Goal: Task Accomplishment & Management: Manage account settings

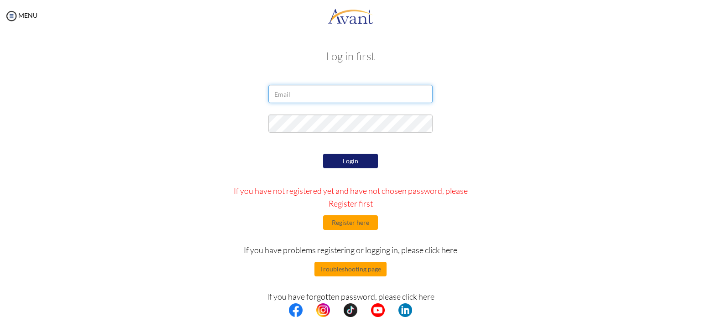
click at [411, 100] on input "email" at bounding box center [350, 94] width 164 height 18
type input "[EMAIL_ADDRESS][DOMAIN_NAME]"
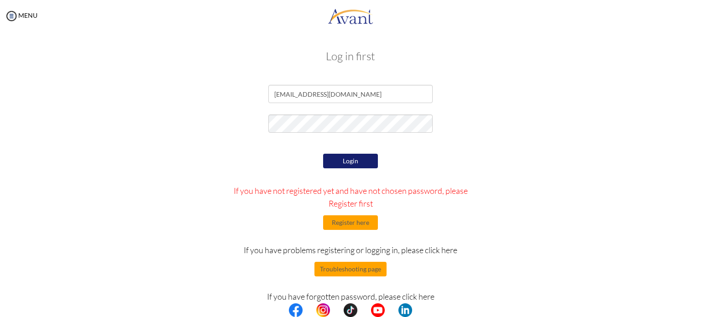
click at [350, 164] on button "Login" at bounding box center [350, 161] width 55 height 15
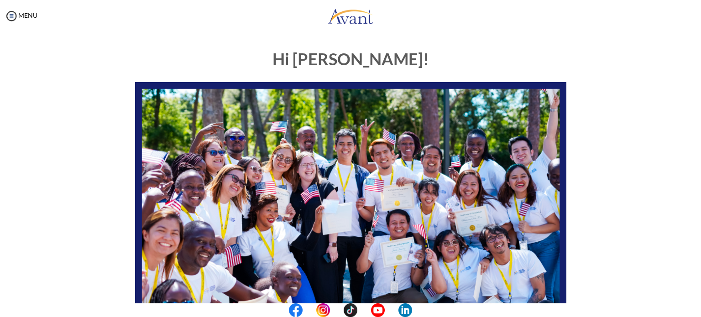
scroll to position [189, 0]
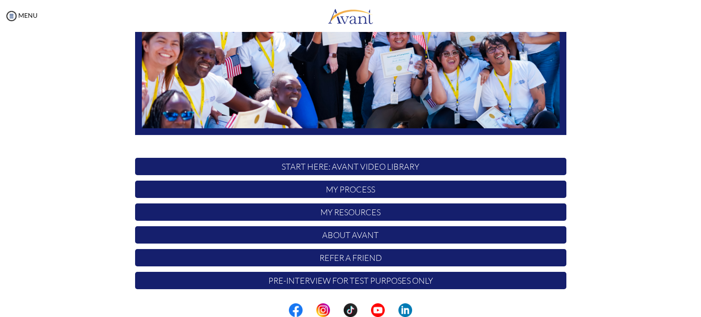
click at [341, 189] on p "My Process" at bounding box center [350, 189] width 431 height 17
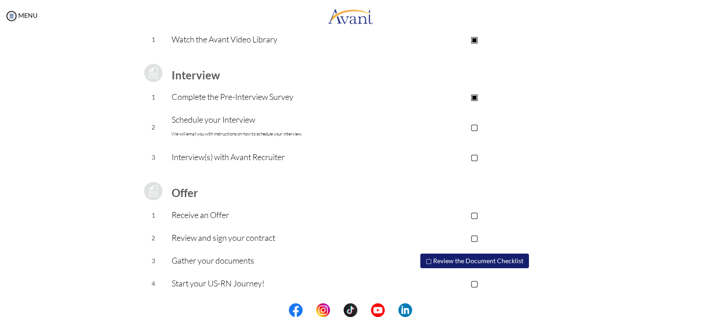
scroll to position [0, 0]
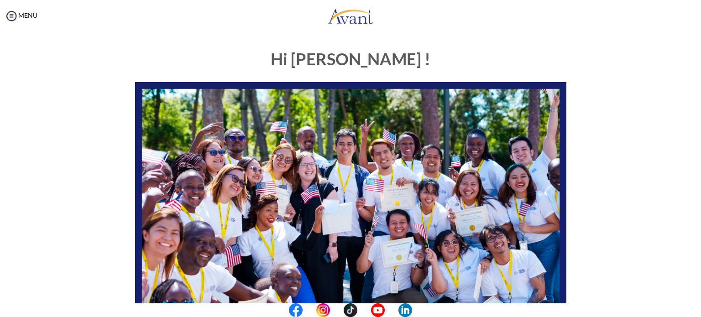
click at [24, 10] on div "MENU" at bounding box center [18, 158] width 37 height 317
click at [10, 15] on img at bounding box center [12, 16] width 14 height 14
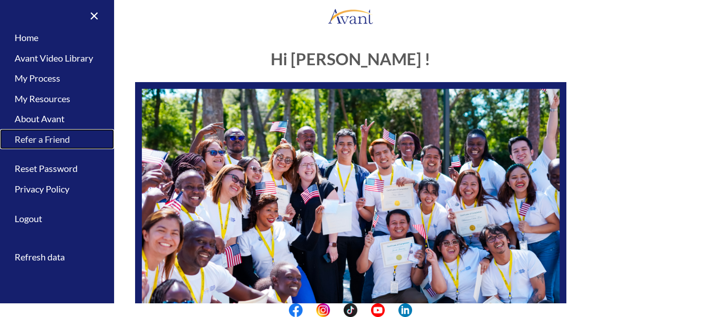
click at [49, 142] on link "Refer a Friend" at bounding box center [57, 139] width 114 height 21
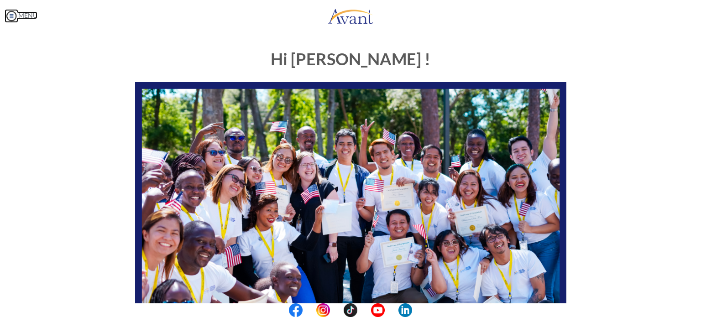
click at [26, 18] on link "MENU" at bounding box center [21, 15] width 33 height 8
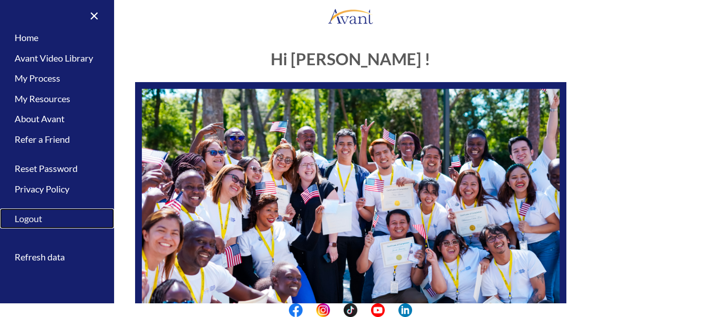
click at [31, 213] on link "Logout" at bounding box center [57, 218] width 114 height 21
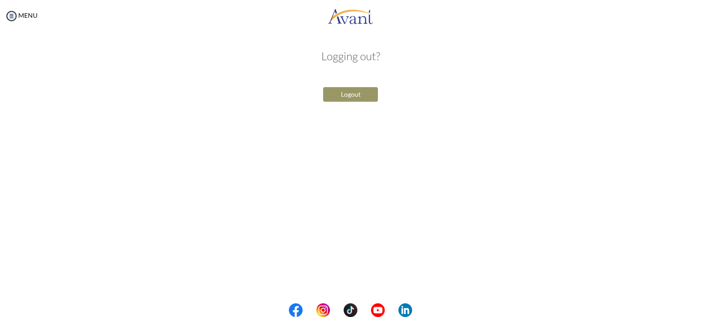
click at [363, 93] on button "Logout" at bounding box center [350, 94] width 55 height 15
